Goal: Task Accomplishment & Management: Complete application form

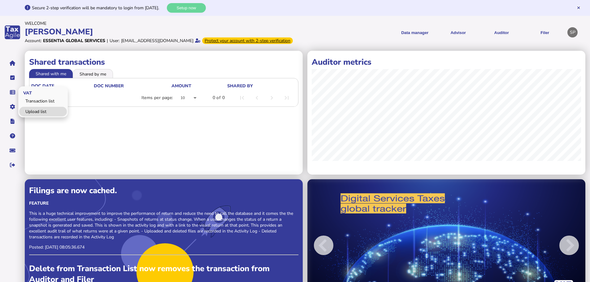
click at [42, 116] on link "Upload list" at bounding box center [43, 112] width 48 height 10
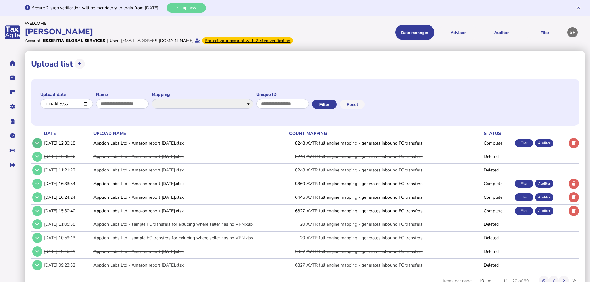
click at [38, 148] on button at bounding box center [37, 143] width 10 height 10
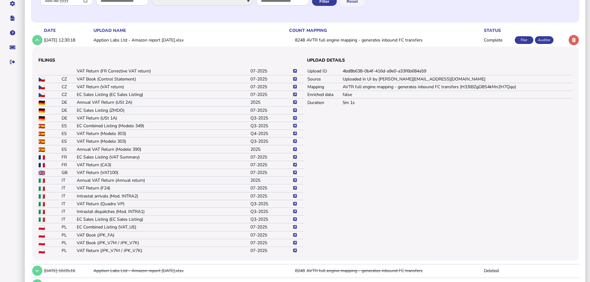
scroll to position [93, 0]
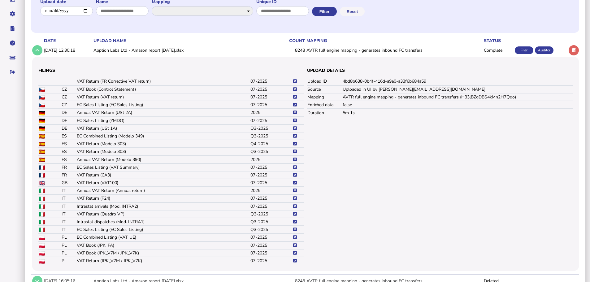
click at [296, 91] on icon at bounding box center [295, 89] width 4 height 4
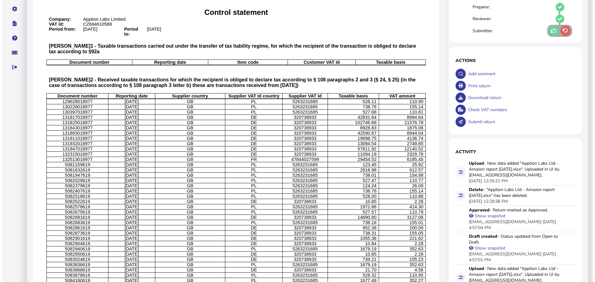
scroll to position [62, 0]
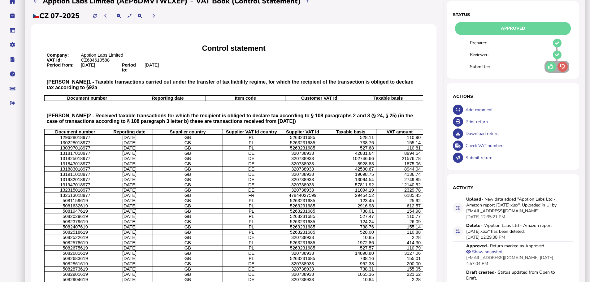
click at [482, 140] on div "Download return" at bounding box center [518, 134] width 109 height 12
select statement_0 "**********"
select intended_1 "**********"
select office\?_2 "**********"
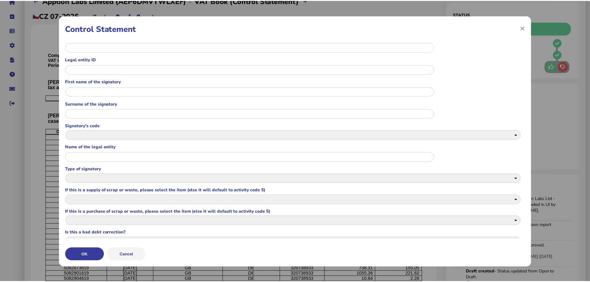
scroll to position [104, 0]
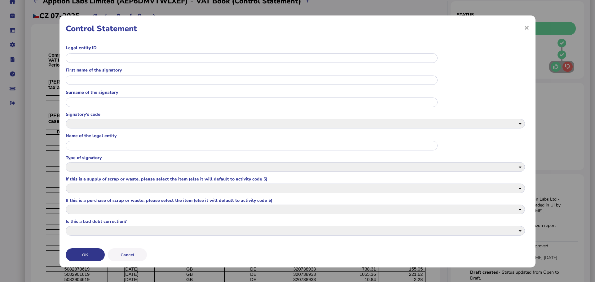
click at [91, 252] on button "OK" at bounding box center [85, 254] width 39 height 13
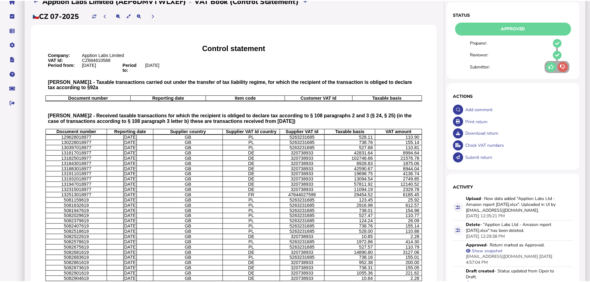
scroll to position [0, 0]
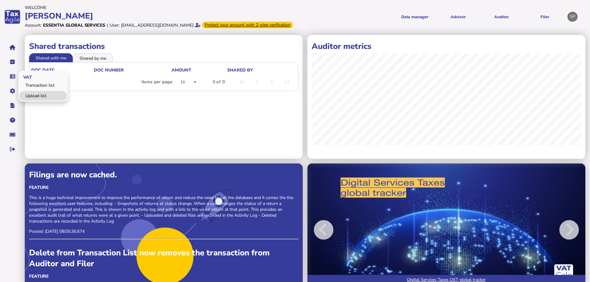
click at [31, 101] on link "Upload list" at bounding box center [43, 96] width 48 height 10
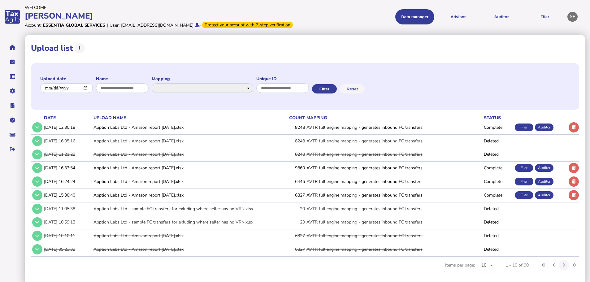
click at [37, 129] on icon at bounding box center [37, 127] width 4 height 4
click at [36, 129] on icon at bounding box center [37, 127] width 4 height 4
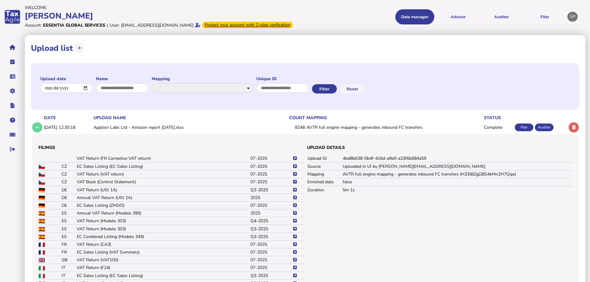
click at [295, 184] on icon at bounding box center [295, 182] width 4 height 4
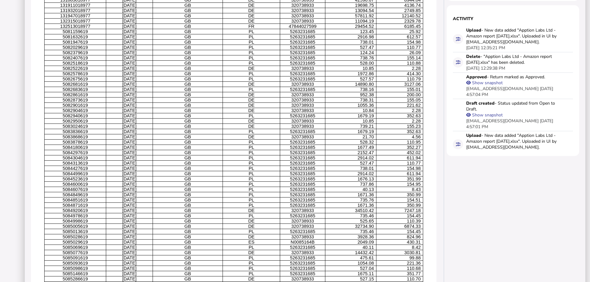
scroll to position [29, 0]
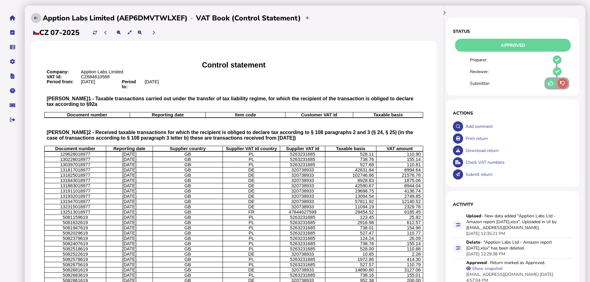
click at [36, 20] on icon at bounding box center [36, 18] width 4 height 4
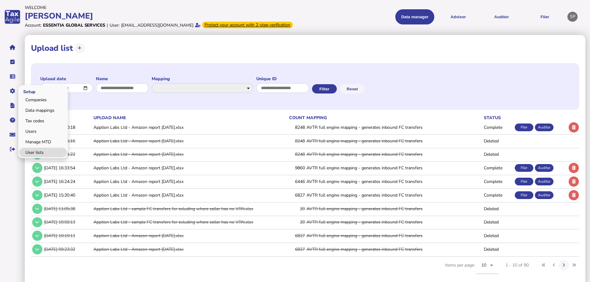
click at [32, 156] on link "User lists" at bounding box center [43, 153] width 48 height 10
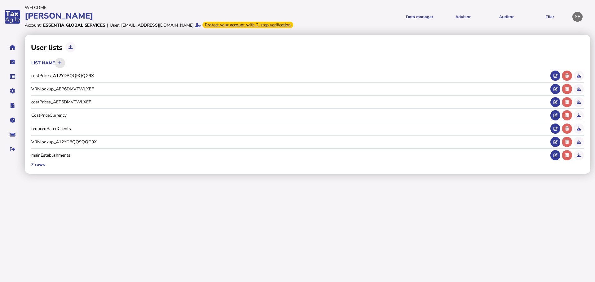
click at [63, 67] on button at bounding box center [60, 63] width 10 height 10
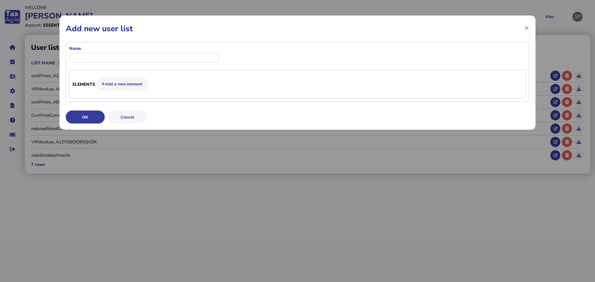
click at [145, 52] on div "Name" at bounding box center [144, 55] width 150 height 19
click at [142, 55] on input "input" at bounding box center [144, 58] width 150 height 10
click at [140, 114] on button "Cancel" at bounding box center [127, 117] width 39 height 13
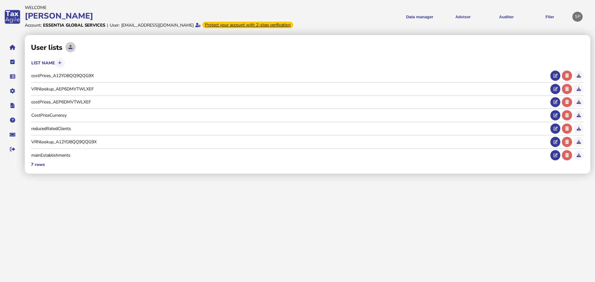
click at [73, 52] on button at bounding box center [70, 47] width 10 height 10
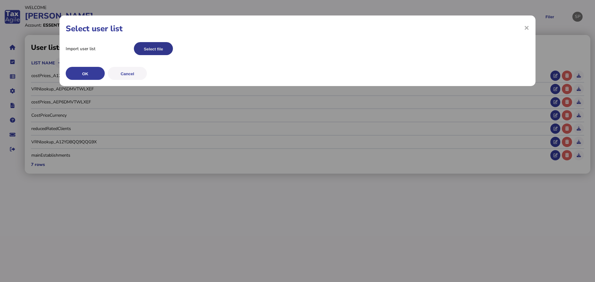
click at [154, 48] on button "Select file" at bounding box center [153, 48] width 39 height 13
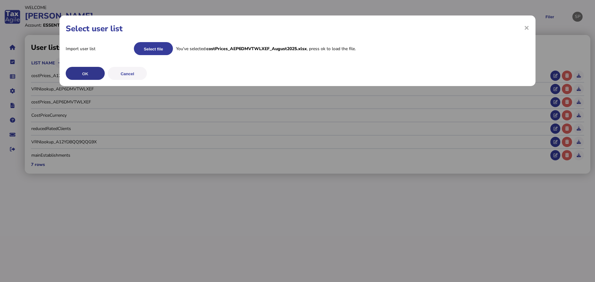
click at [86, 73] on button "OK" at bounding box center [85, 73] width 39 height 13
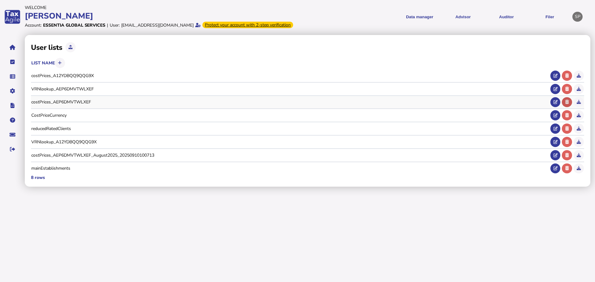
click at [566, 104] on icon at bounding box center [567, 102] width 4 height 4
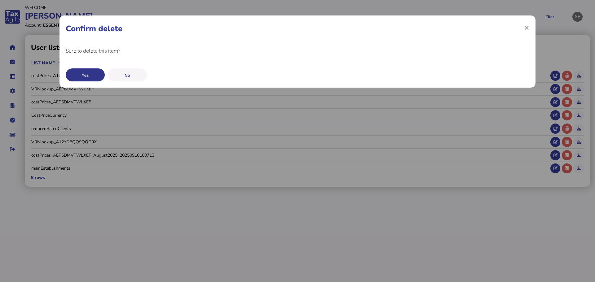
click at [98, 76] on button "Yes" at bounding box center [85, 74] width 39 height 13
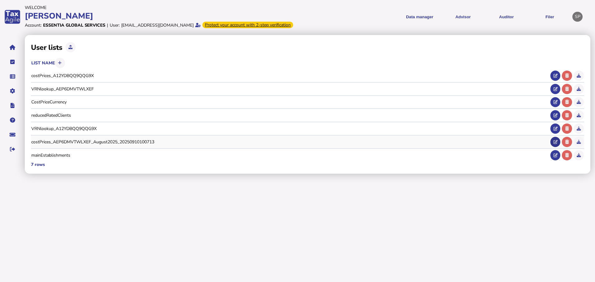
click at [553, 144] on icon at bounding box center [555, 142] width 4 height 4
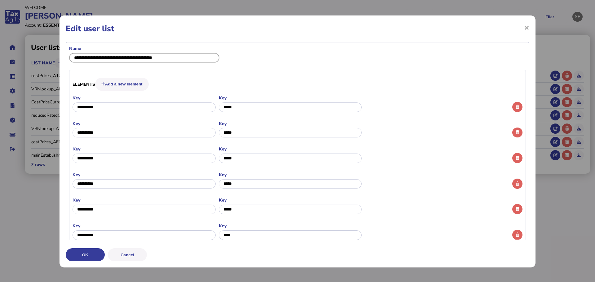
drag, startPoint x: 134, startPoint y: 58, endPoint x: 283, endPoint y: 66, distance: 150.2
type input "**********"
click at [406, 160] on formly-group "Key Key" at bounding box center [289, 156] width 435 height 21
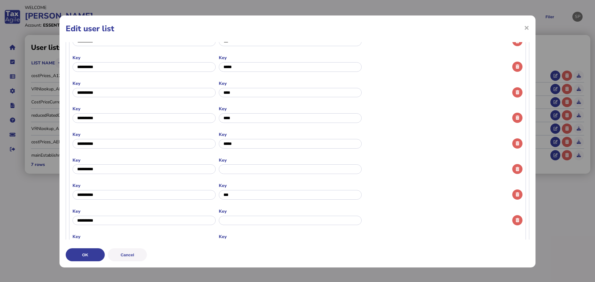
scroll to position [527, 0]
click at [282, 168] on input "input" at bounding box center [290, 169] width 143 height 10
type input "*"
click at [420, 181] on app-formly-repeat-type "Elements Add a new element Key Key Key Key Key Key Key Key Key Key Key Key Key …" at bounding box center [297, 171] width 450 height 1241
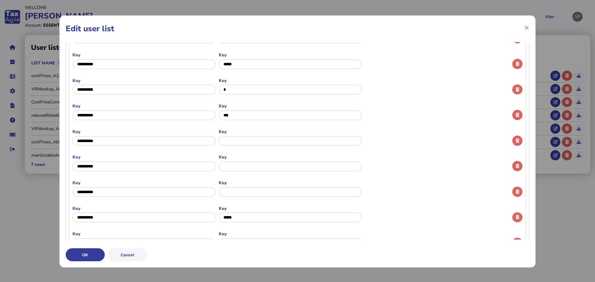
scroll to position [620, 0]
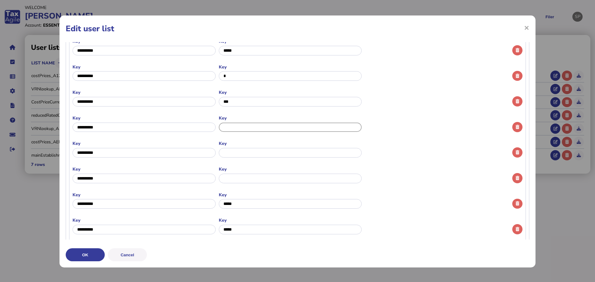
click at [274, 127] on input "input" at bounding box center [290, 128] width 143 height 10
type input "*"
click at [260, 151] on input "input" at bounding box center [290, 153] width 143 height 10
type input "*"
click at [258, 174] on input "input" at bounding box center [290, 179] width 143 height 10
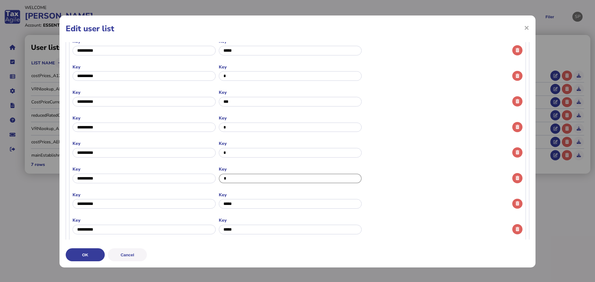
click at [353, 174] on input "input" at bounding box center [290, 179] width 143 height 10
type input "*"
click at [360, 169] on formly-group "Key Key" at bounding box center [289, 176] width 435 height 21
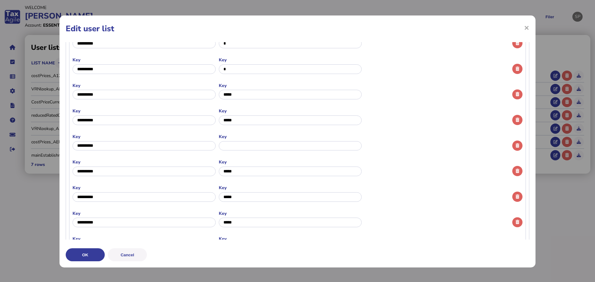
scroll to position [743, 0]
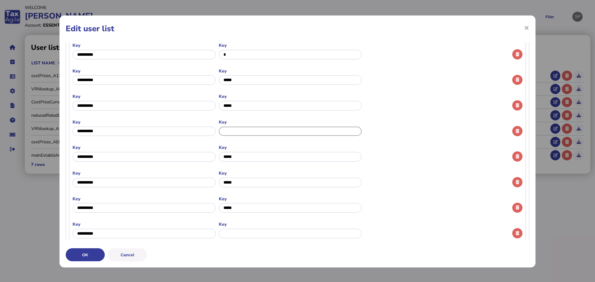
click at [280, 132] on input "input" at bounding box center [290, 132] width 143 height 10
type input "*"
click at [375, 153] on formly-group "Key Key" at bounding box center [289, 155] width 435 height 21
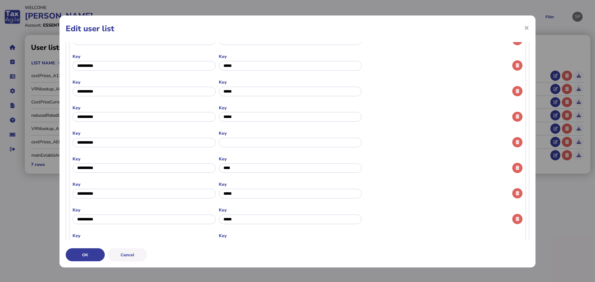
scroll to position [836, 0]
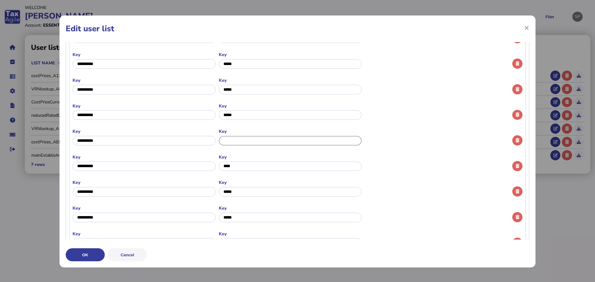
click at [298, 145] on input "input" at bounding box center [290, 141] width 143 height 10
type input "*"
click at [379, 162] on formly-group "Key Key" at bounding box center [289, 164] width 435 height 21
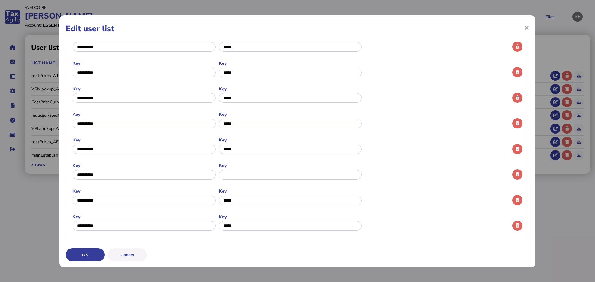
scroll to position [991, 0]
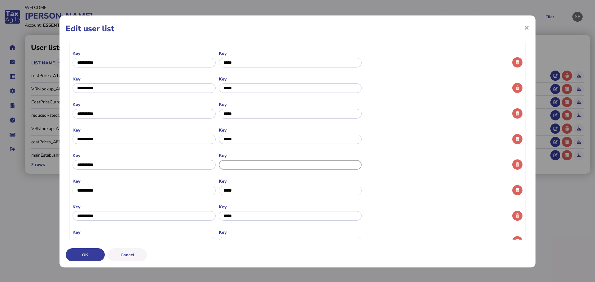
click at [322, 167] on input "input" at bounding box center [290, 165] width 143 height 10
type input "*"
click at [378, 172] on formly-group "Key Key" at bounding box center [289, 163] width 435 height 21
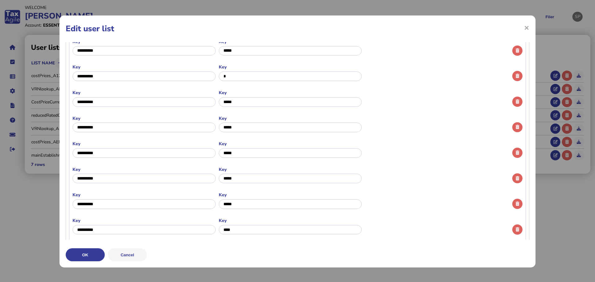
scroll to position [1090, 0]
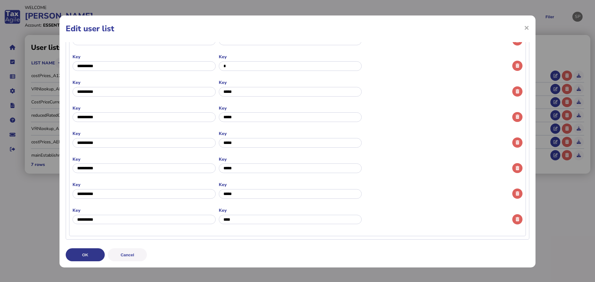
click at [93, 252] on button "OK" at bounding box center [85, 254] width 39 height 13
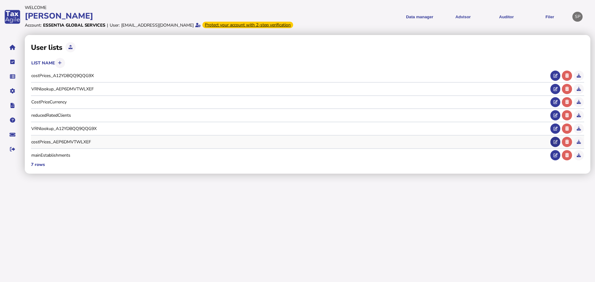
click at [553, 147] on button at bounding box center [555, 142] width 10 height 10
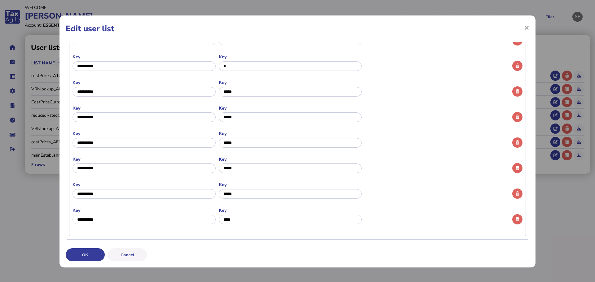
scroll to position [1, 0]
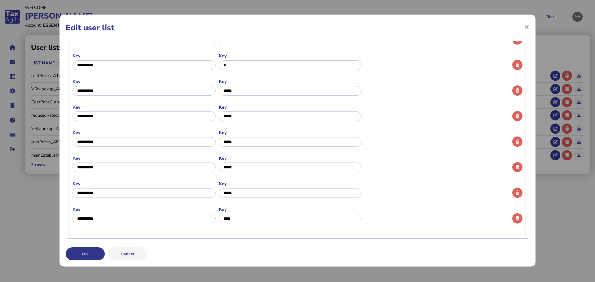
click at [81, 255] on button "OK" at bounding box center [85, 254] width 39 height 13
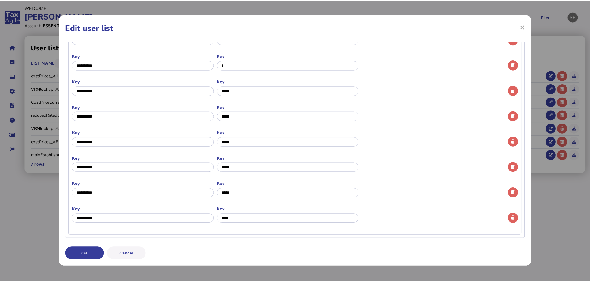
scroll to position [0, 0]
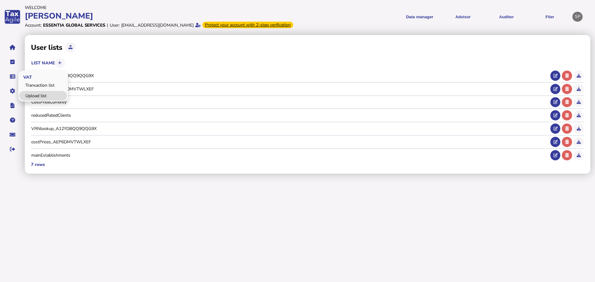
click at [39, 101] on link "Upload list" at bounding box center [43, 96] width 48 height 10
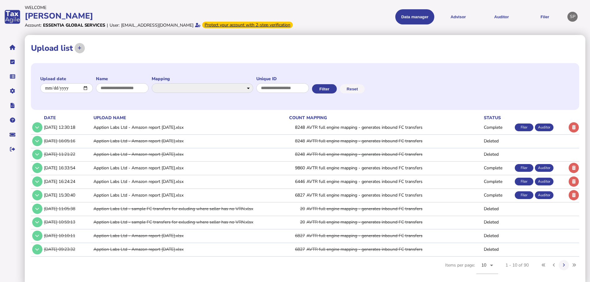
click at [80, 50] on icon at bounding box center [80, 48] width 4 height 4
select select "**********"
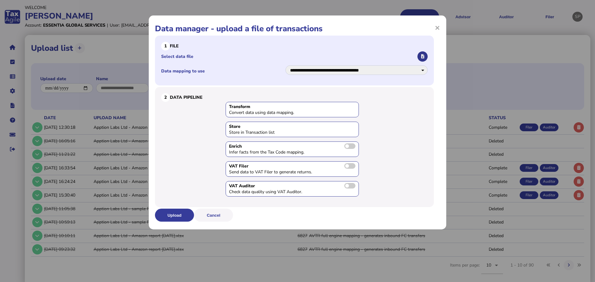
click at [423, 57] on icon "button" at bounding box center [422, 57] width 3 height 4
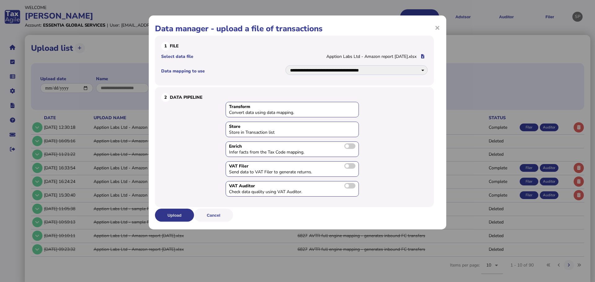
click at [171, 217] on button "Upload" at bounding box center [174, 215] width 39 height 13
